Goal: Task Accomplishment & Management: Manage account settings

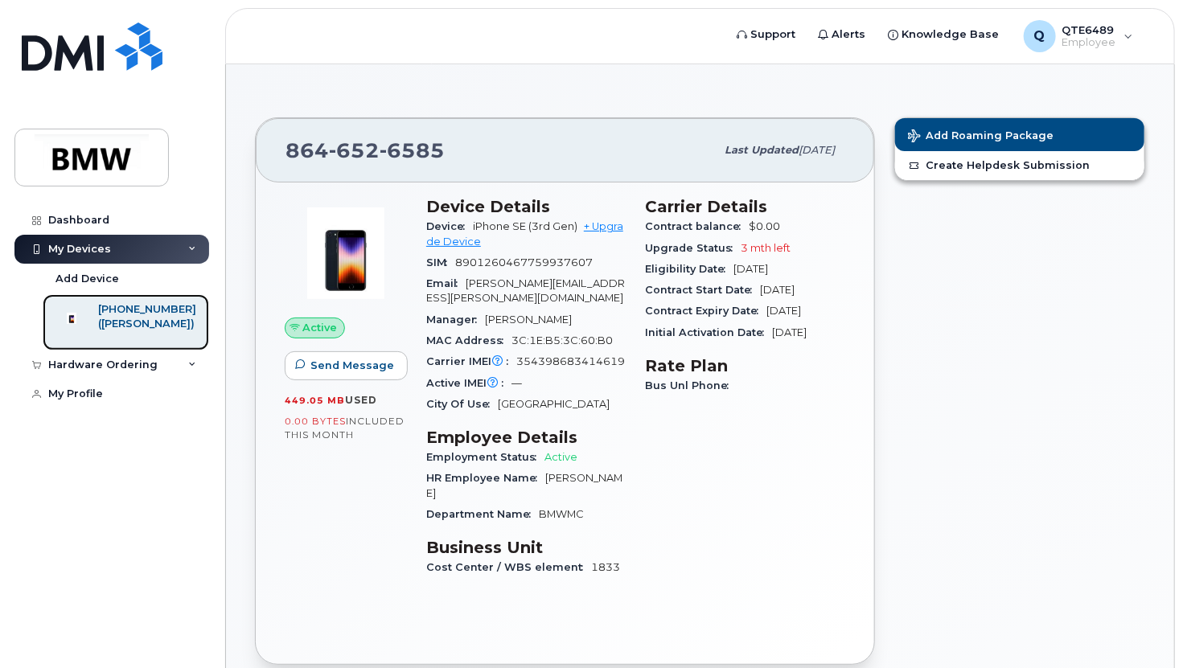
click at [145, 318] on div "([PERSON_NAME])" at bounding box center [147, 324] width 98 height 14
click at [116, 372] on div "Hardware Ordering" at bounding box center [102, 365] width 109 height 13
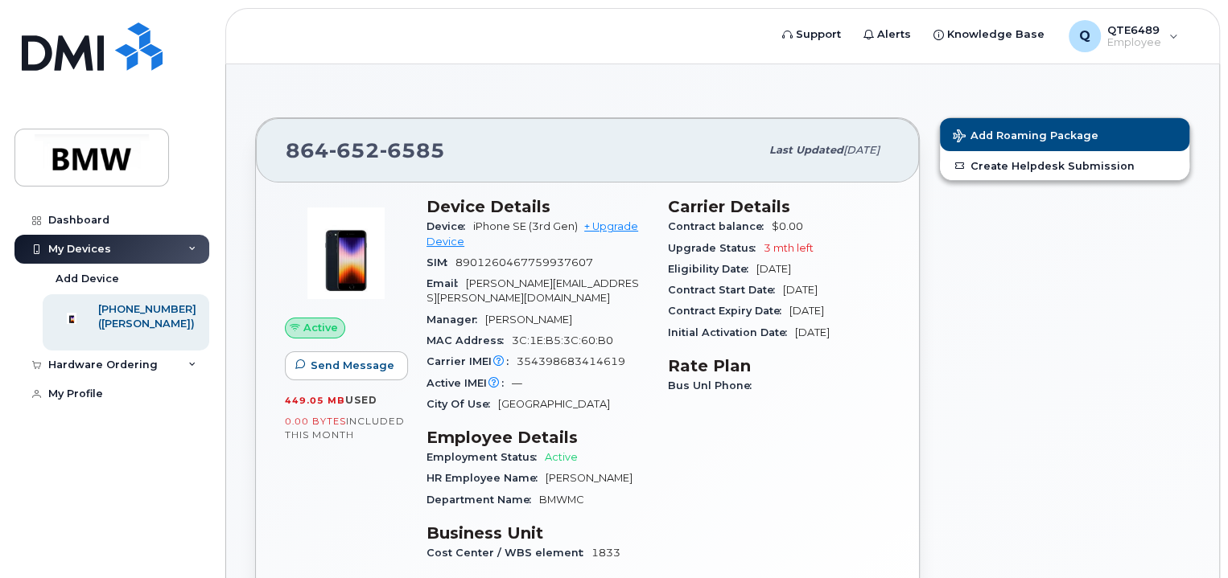
click at [331, 422] on span "0.00 Bytes" at bounding box center [315, 421] width 61 height 11
click at [81, 219] on div "Dashboard" at bounding box center [78, 220] width 61 height 13
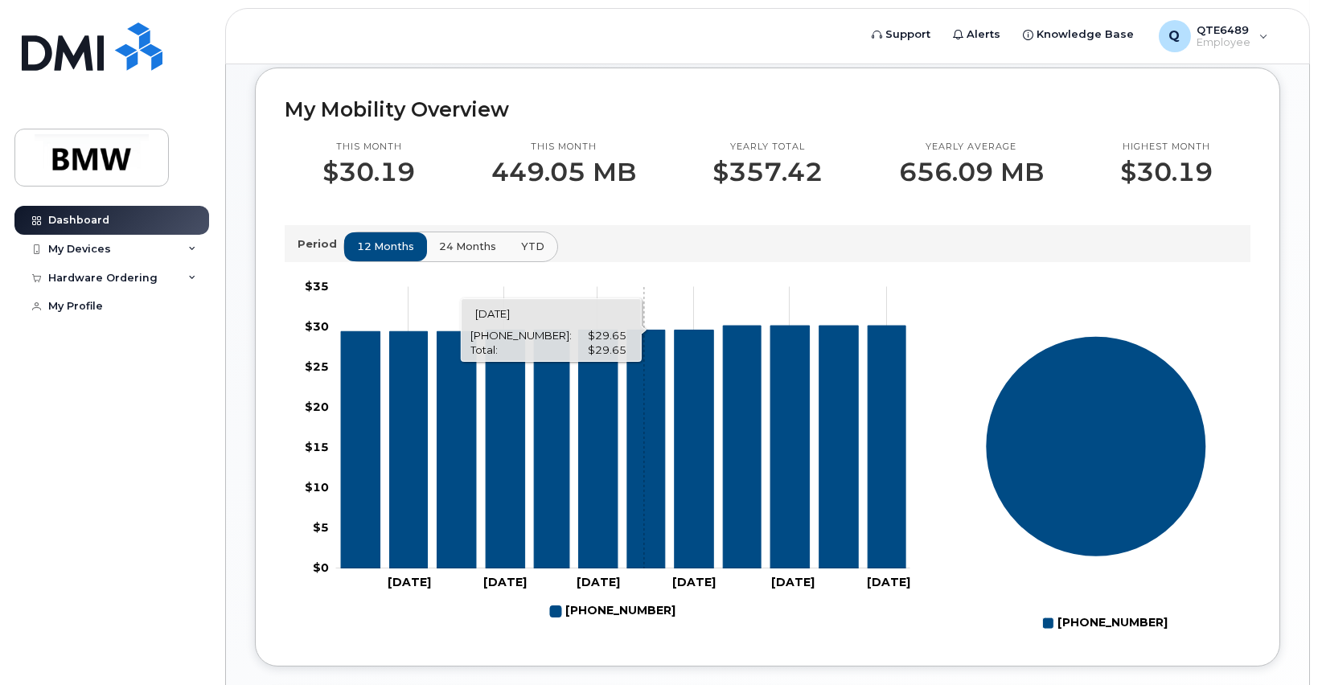
scroll to position [536, 0]
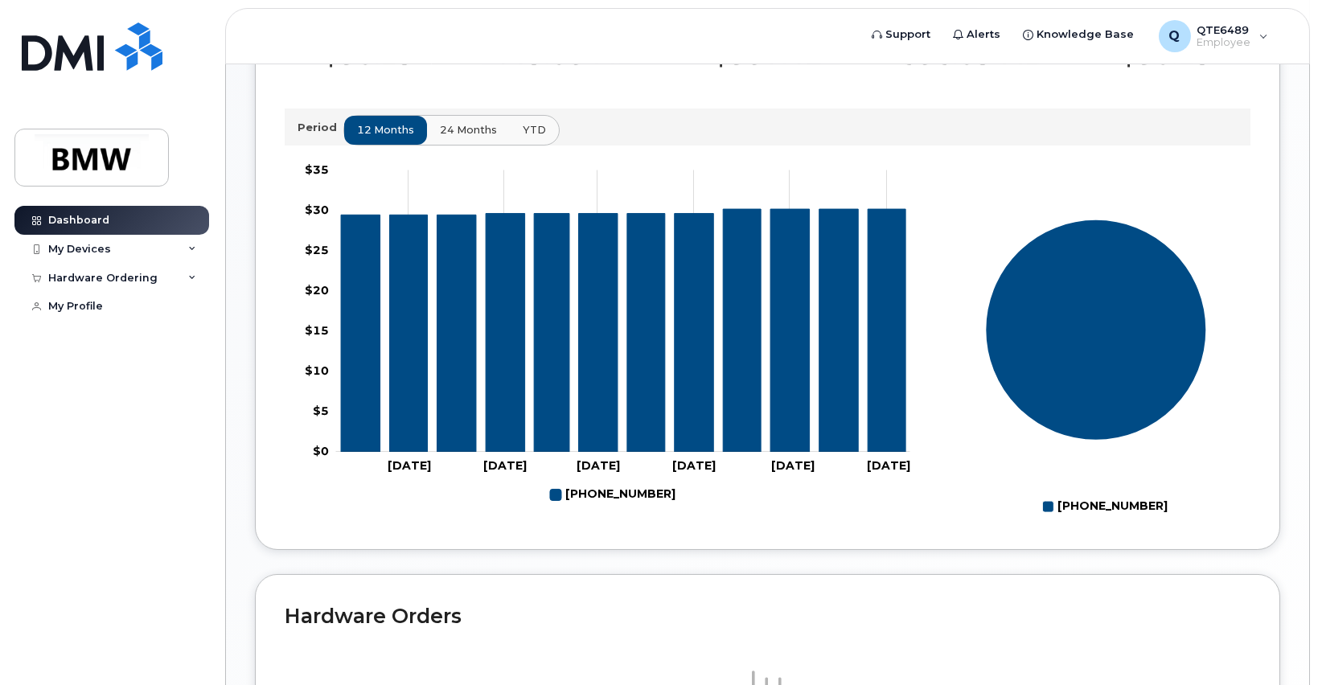
click at [464, 138] on span "24 months" at bounding box center [468, 129] width 57 height 15
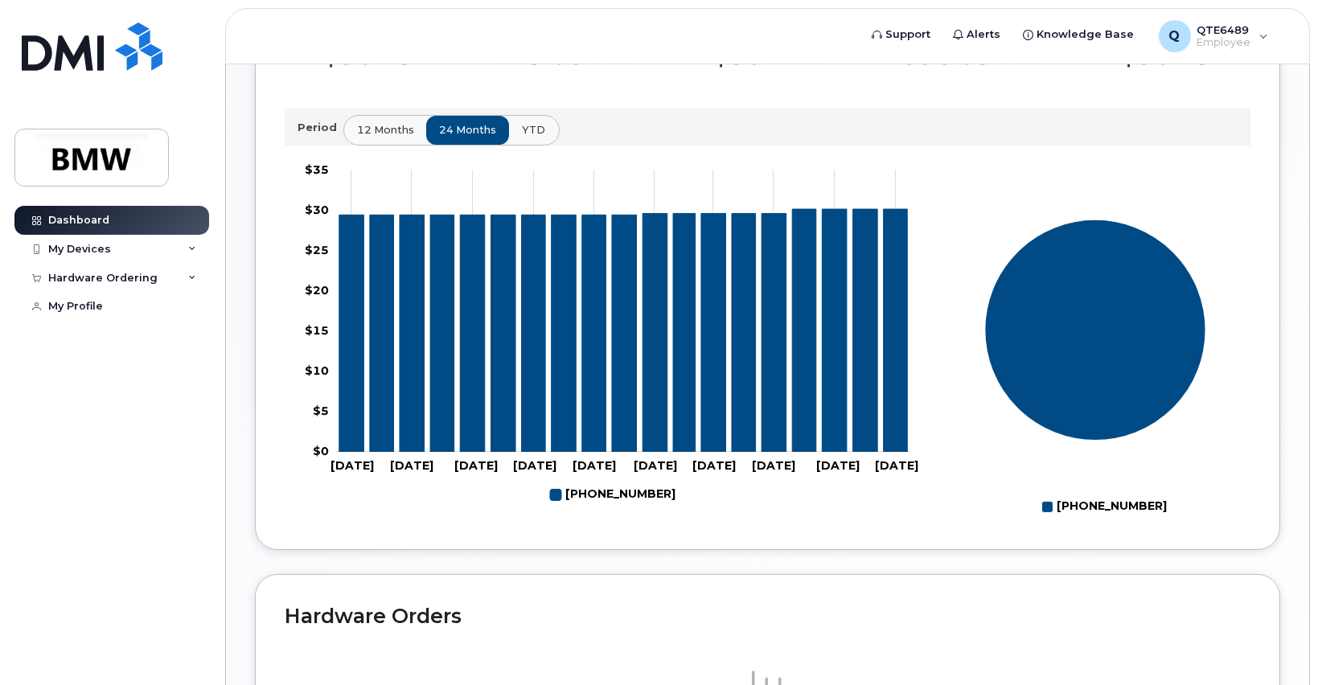
click at [541, 145] on button "YTD" at bounding box center [533, 130] width 51 height 29
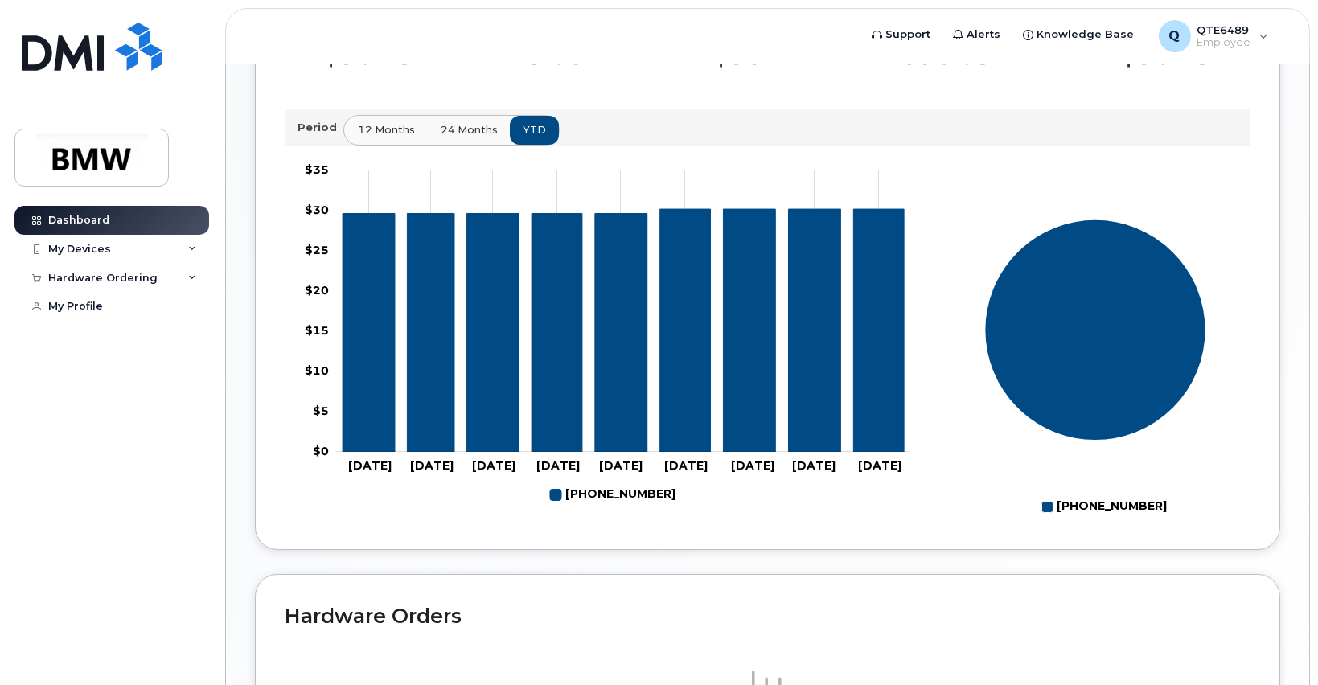
click at [352, 145] on button "12 months" at bounding box center [386, 130] width 84 height 29
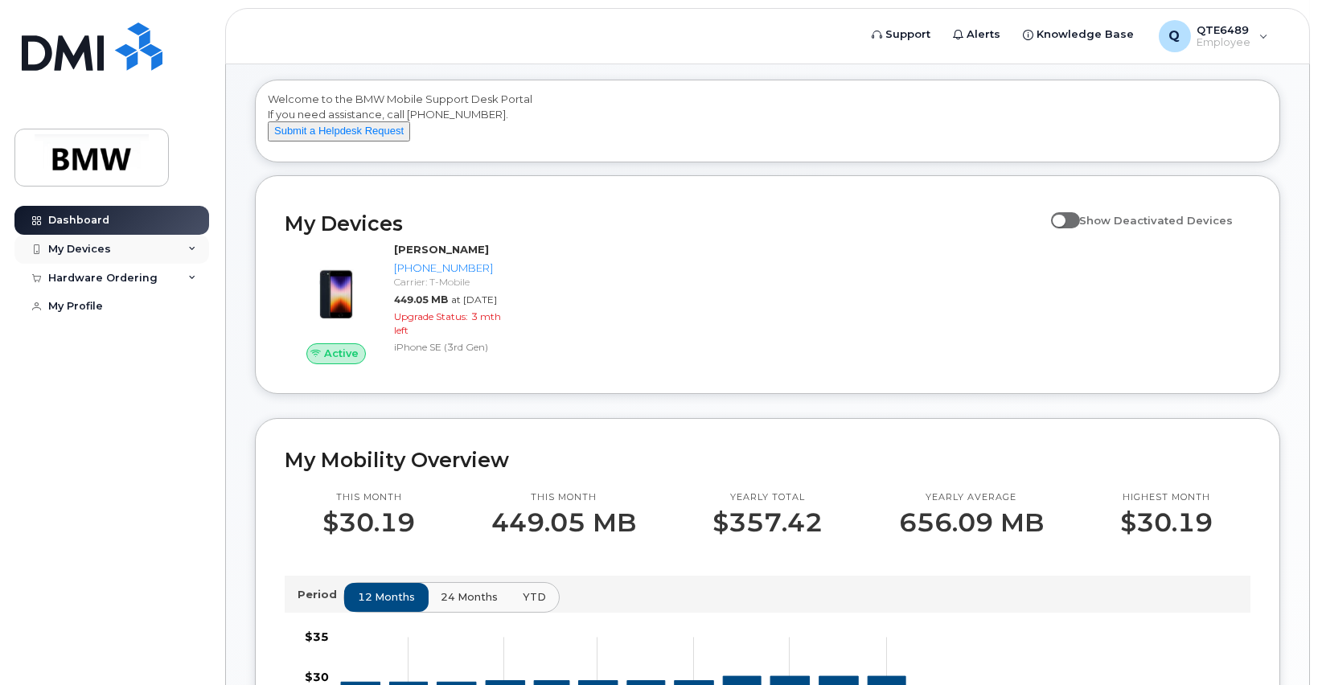
scroll to position [0, 0]
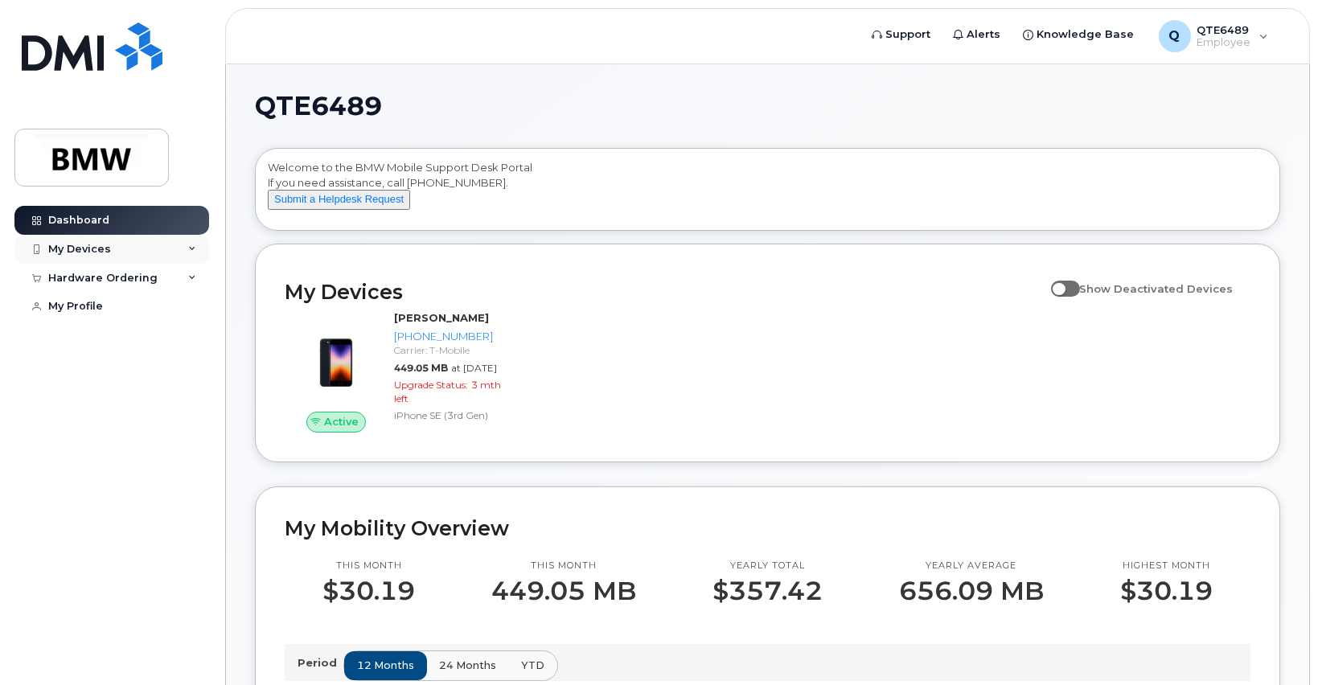
click at [51, 247] on div "My Devices" at bounding box center [79, 249] width 63 height 13
click at [70, 372] on div "Hardware Ordering" at bounding box center [102, 365] width 109 height 13
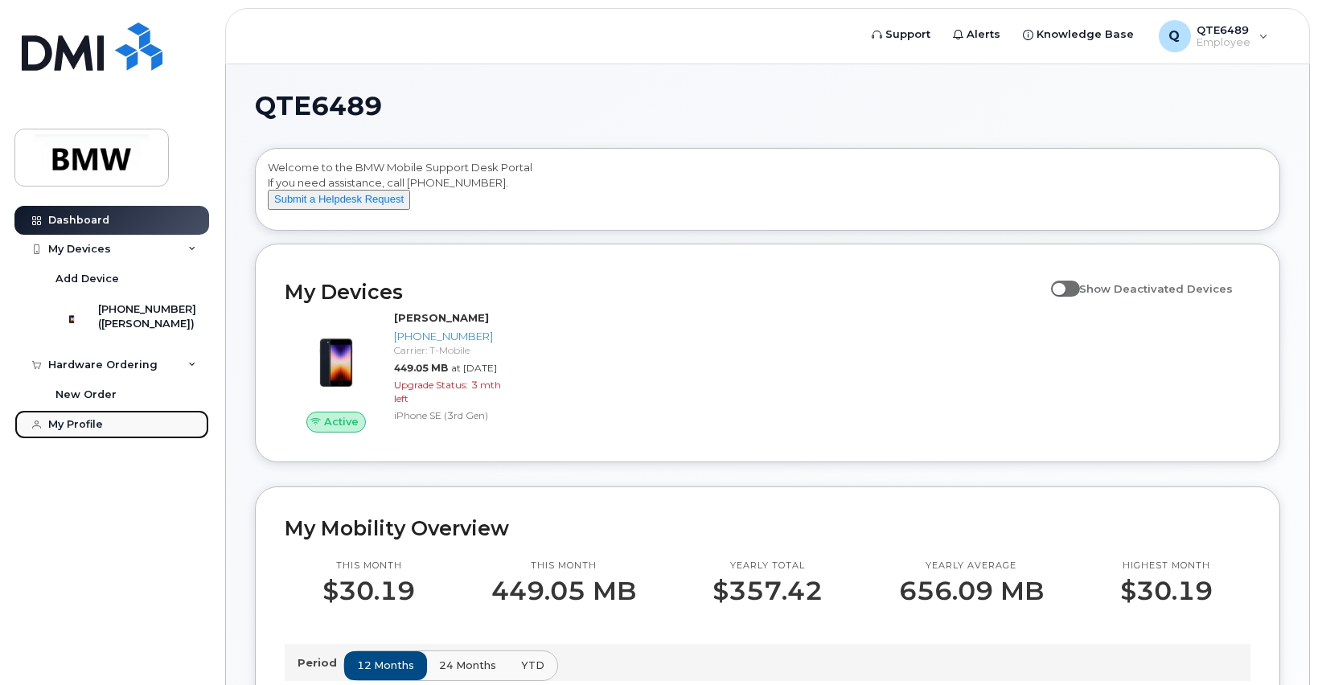
click at [77, 431] on div "My Profile" at bounding box center [75, 424] width 55 height 13
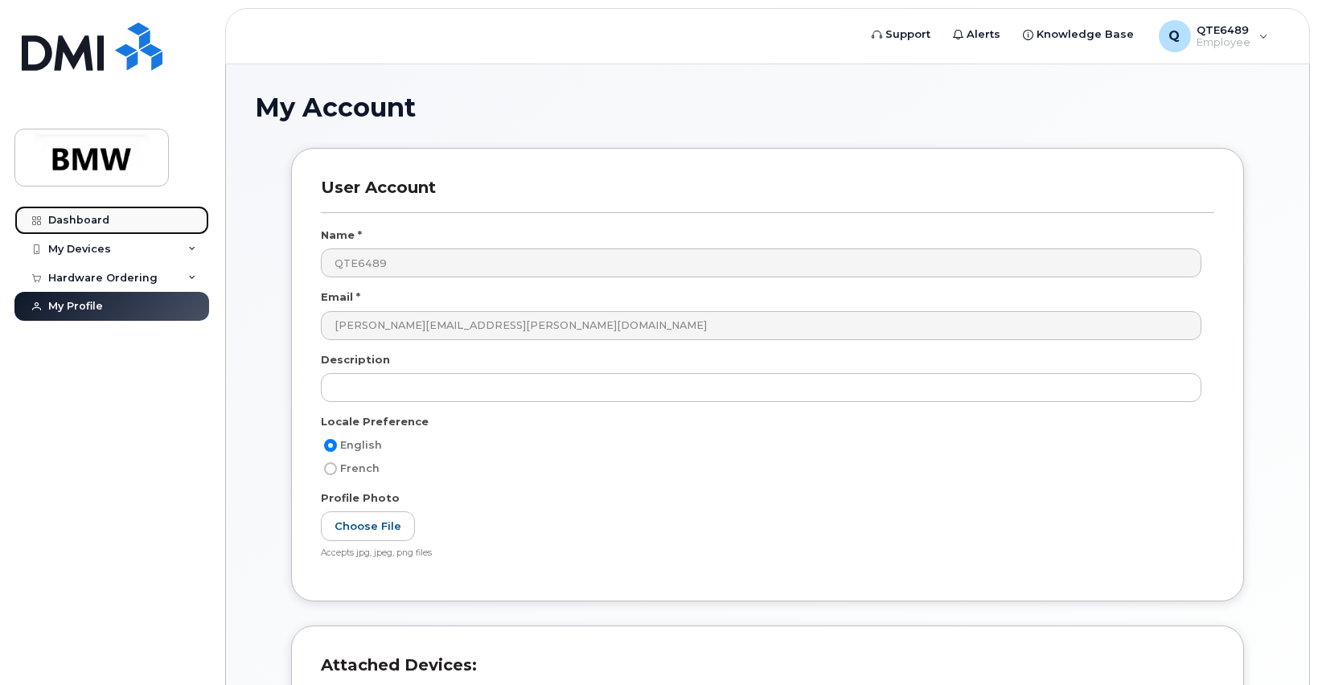
click at [110, 225] on link "Dashboard" at bounding box center [111, 220] width 195 height 29
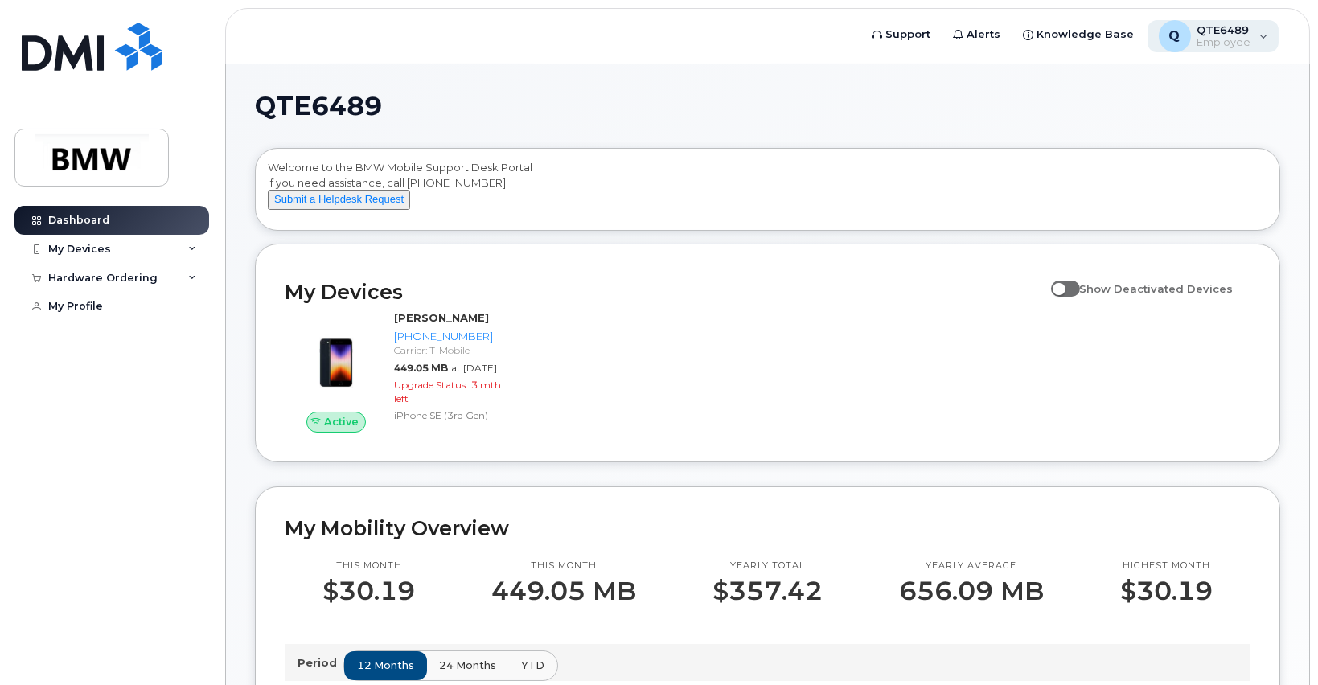
click at [1242, 47] on span "Employee" at bounding box center [1225, 42] width 54 height 13
